Goal: Obtain resource: Download file/media

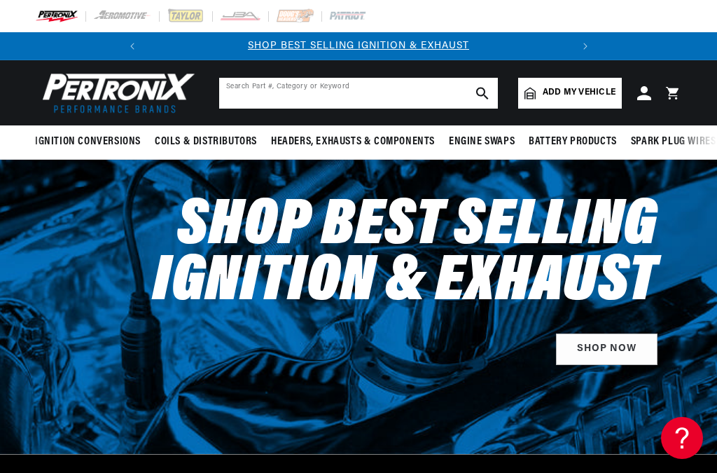
click at [319, 91] on input "text" at bounding box center [358, 93] width 279 height 31
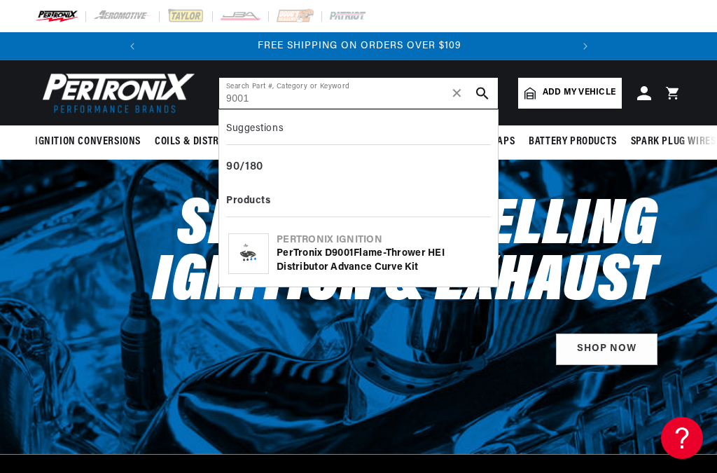
type input "9001"
click at [487, 91] on icon "search button" at bounding box center [482, 93] width 13 height 13
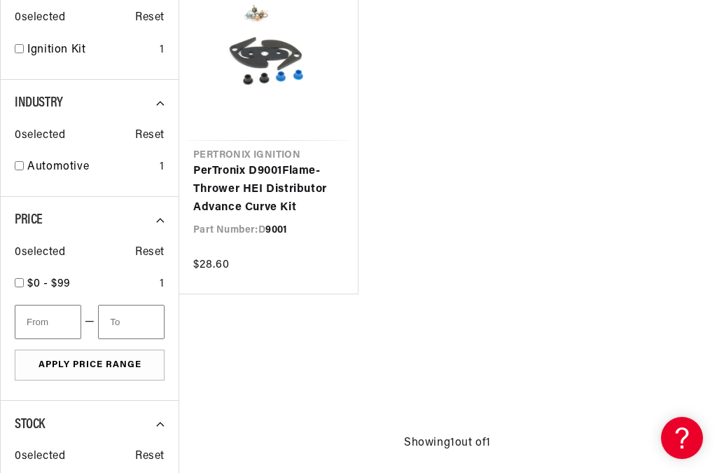
scroll to position [0, 424]
click at [284, 185] on link "PerTronix D 9001 Flame-Thrower HEI Distributor Advance Curve Kit" at bounding box center [268, 189] width 151 height 54
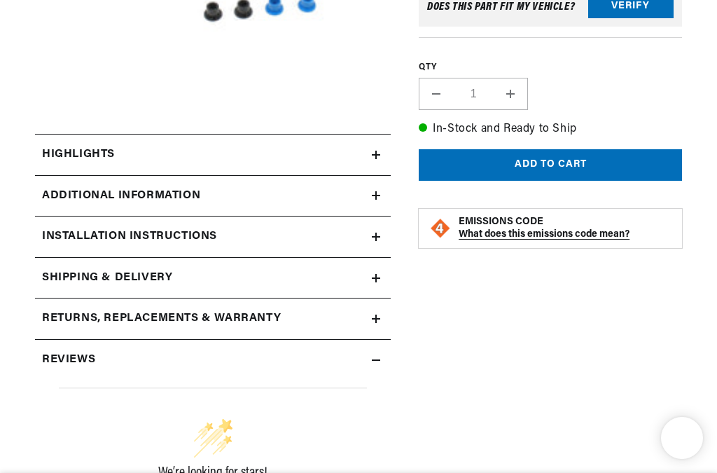
scroll to position [0, 424]
click at [163, 240] on h2 "Installation instructions" at bounding box center [129, 237] width 175 height 18
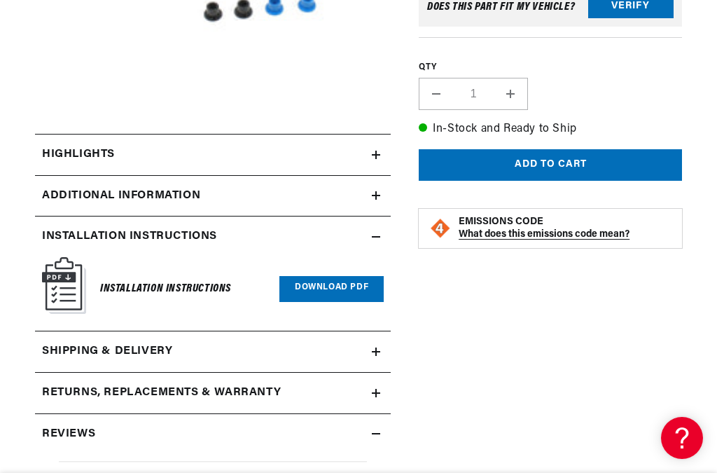
scroll to position [0, 0]
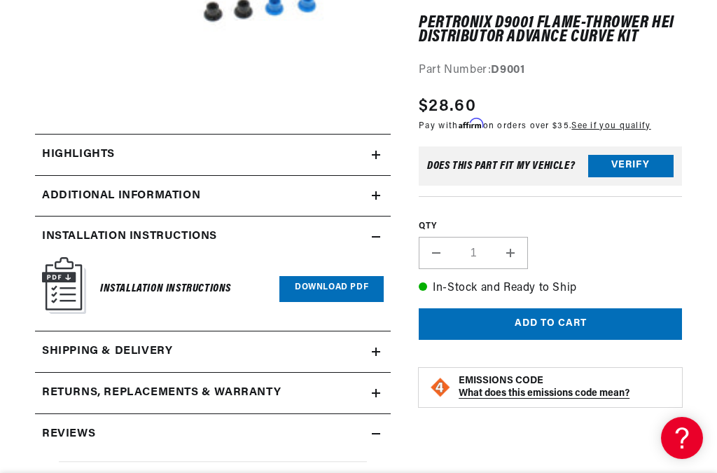
click at [178, 293] on h6 "Installation Instructions" at bounding box center [165, 288] width 131 height 19
click at [68, 281] on img at bounding box center [64, 285] width 44 height 57
click at [343, 290] on link "Download PDF" at bounding box center [331, 289] width 104 height 26
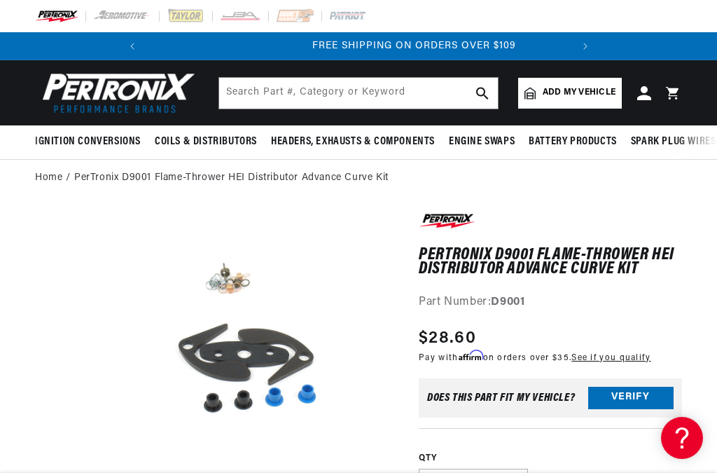
scroll to position [0, 424]
